Goal: Task Accomplishment & Management: Manage account settings

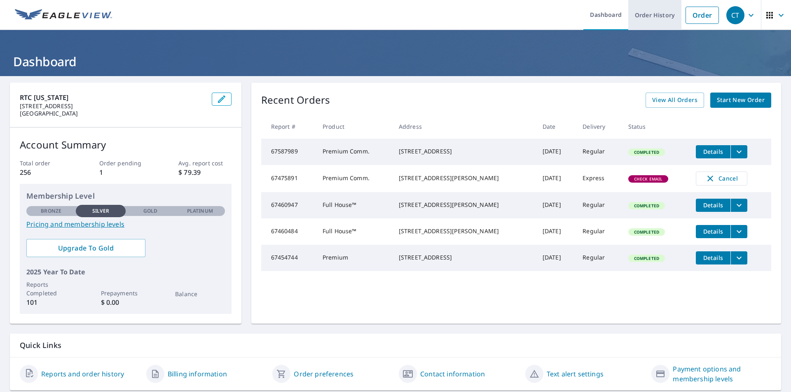
click at [649, 16] on link "Order History" at bounding box center [654, 15] width 53 height 30
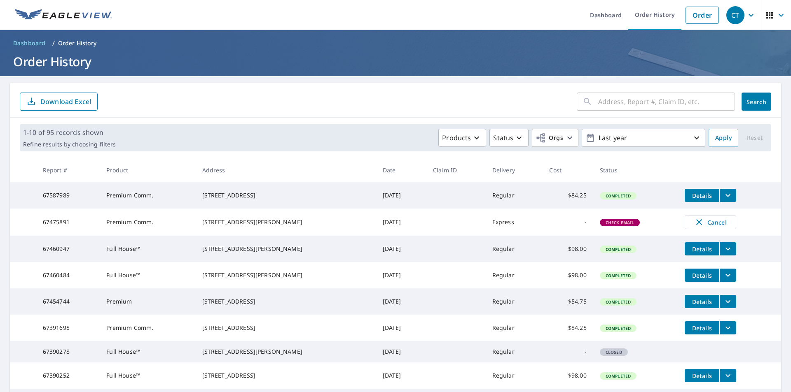
click at [641, 102] on input "text" at bounding box center [666, 101] width 137 height 23
type input "1650"
click button "Search" at bounding box center [756, 102] width 30 height 18
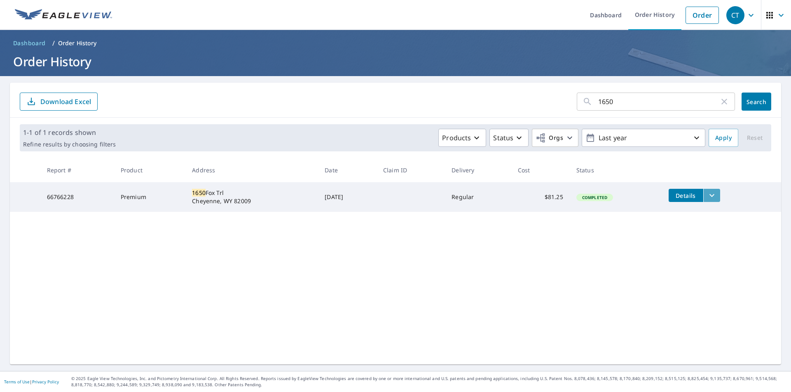
click at [704, 196] on button "filesDropdownBtn-66766228" at bounding box center [711, 195] width 17 height 13
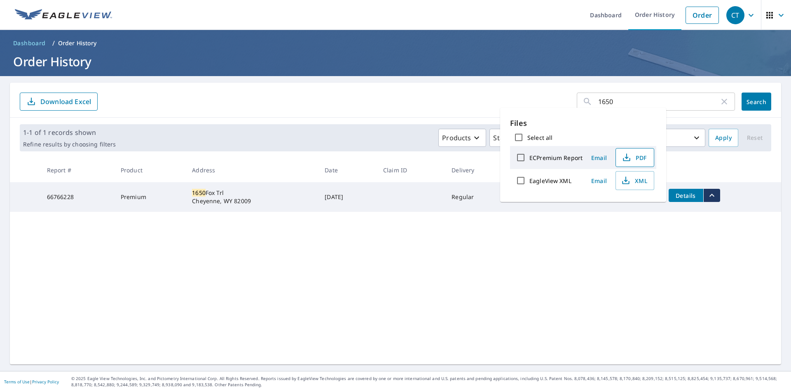
click at [632, 157] on span "PDF" at bounding box center [634, 158] width 26 height 10
